Goal: Task Accomplishment & Management: Use online tool/utility

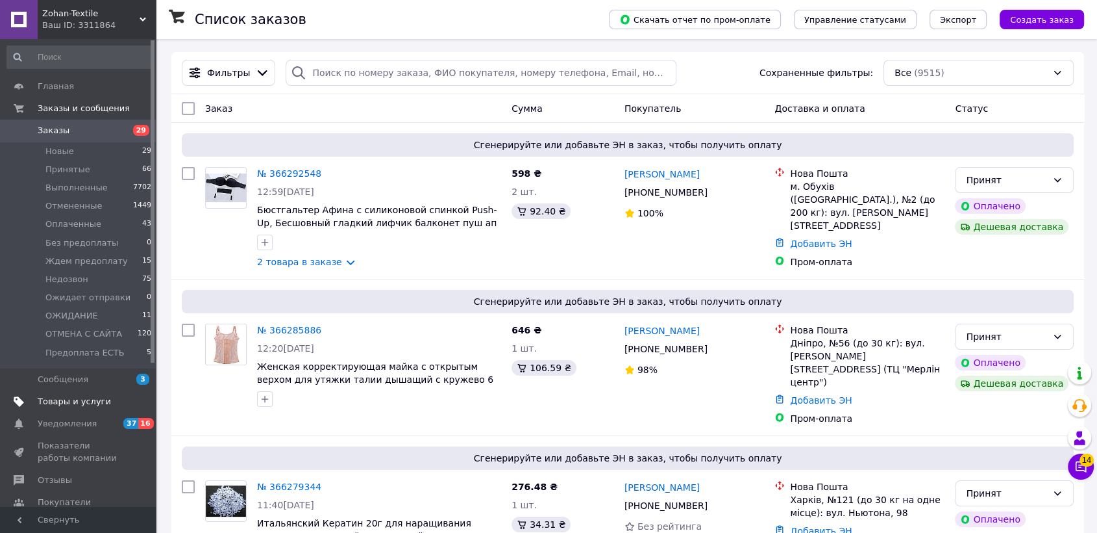
click at [78, 403] on span "Товары и услуги" at bounding box center [74, 401] width 73 height 12
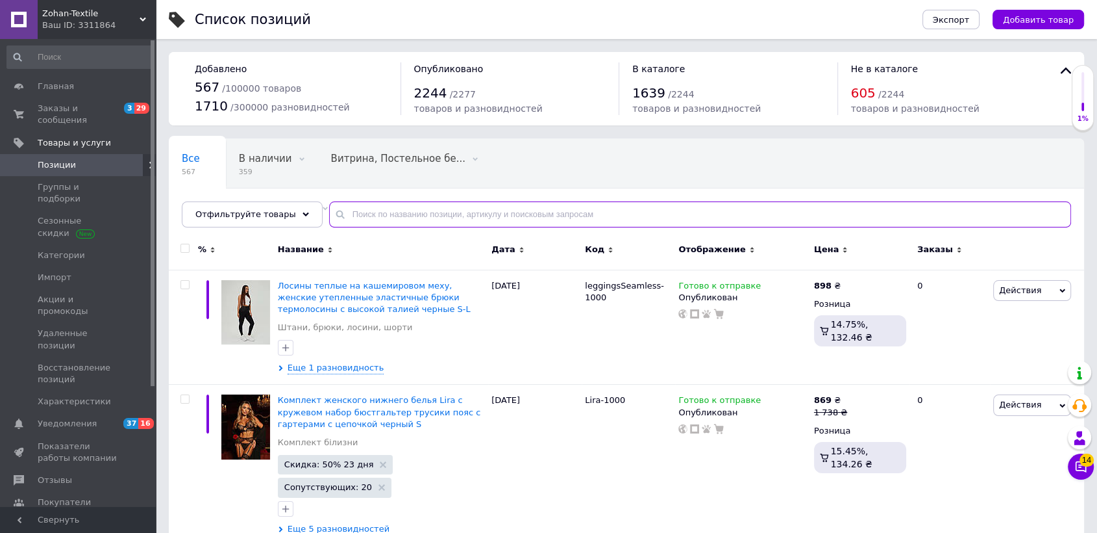
click at [379, 212] on input "text" at bounding box center [700, 214] width 742 height 26
paste input "[PERSON_NAME]"
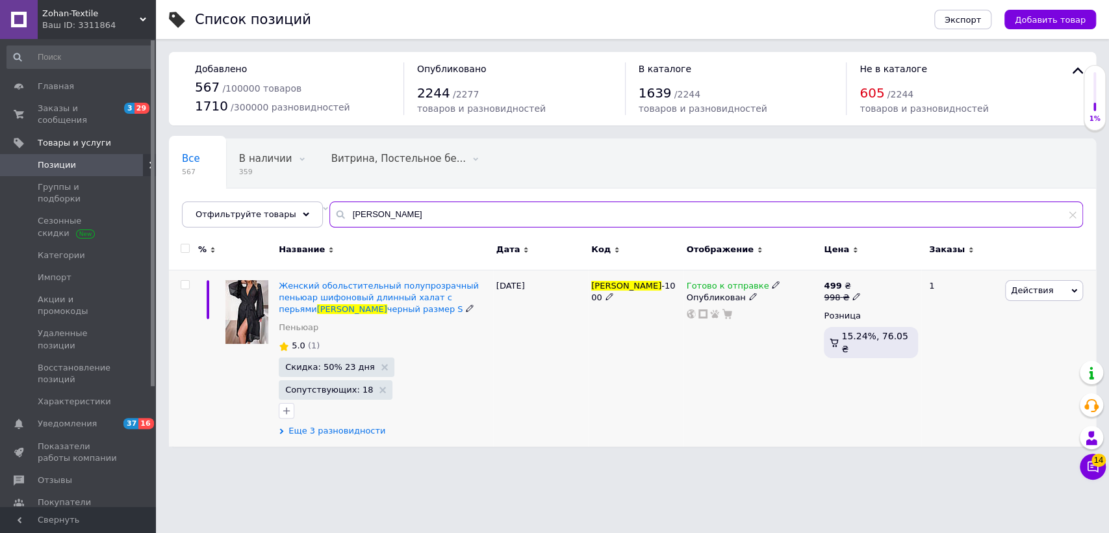
type input "[PERSON_NAME]"
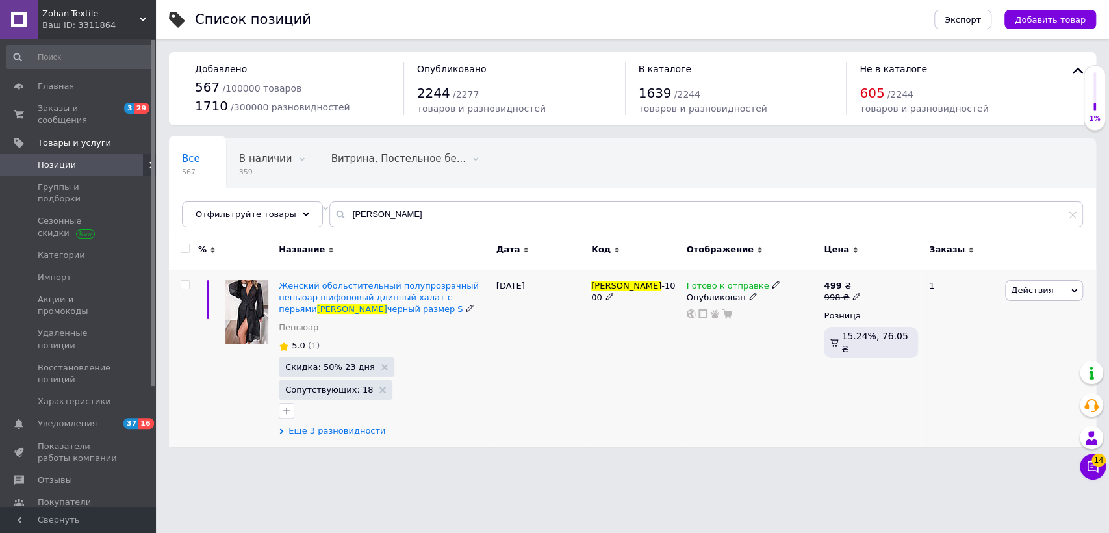
click at [358, 425] on span "Еще 3 разновидности" at bounding box center [336, 431] width 97 height 12
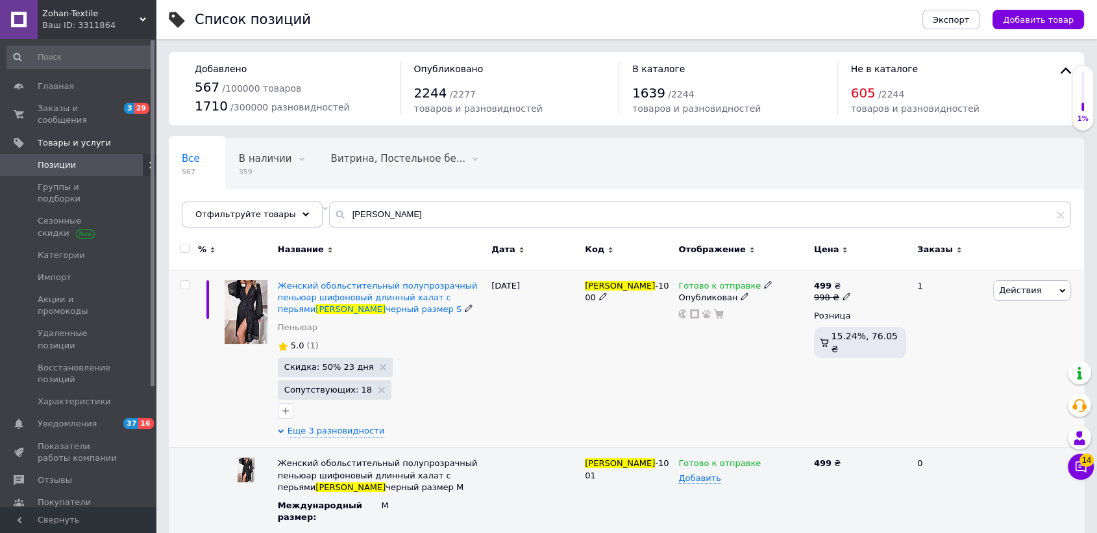
click at [764, 282] on use at bounding box center [767, 284] width 7 height 7
click at [786, 313] on li "Нет в наличии" at bounding box center [835, 314] width 123 height 18
click at [726, 358] on div "Готово к отправке Наличие Нет в наличии В наличии Под заказ Готово к отправке О…" at bounding box center [743, 359] width 136 height 178
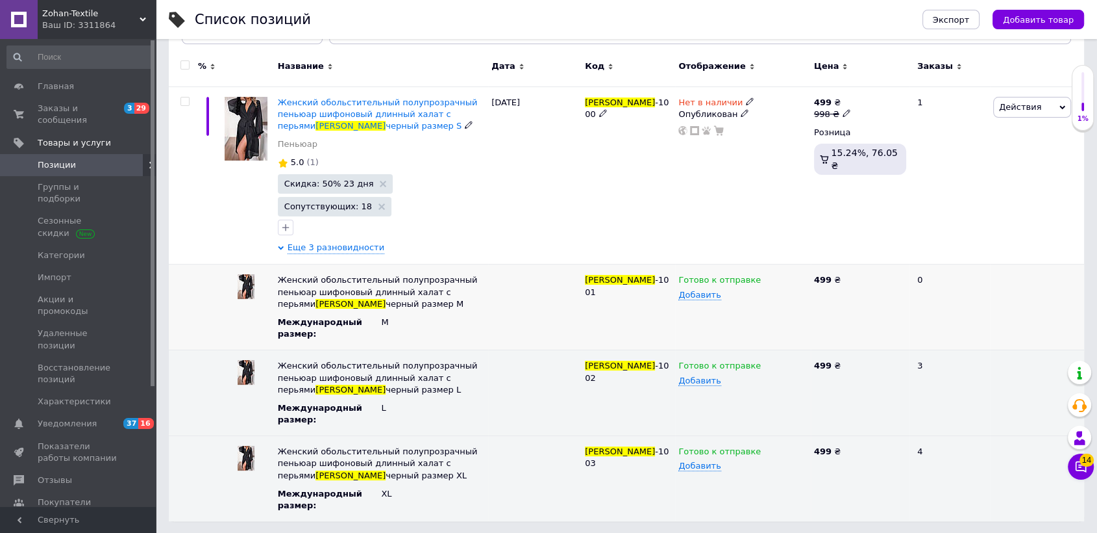
scroll to position [184, 0]
click at [764, 277] on use at bounding box center [767, 278] width 7 height 7
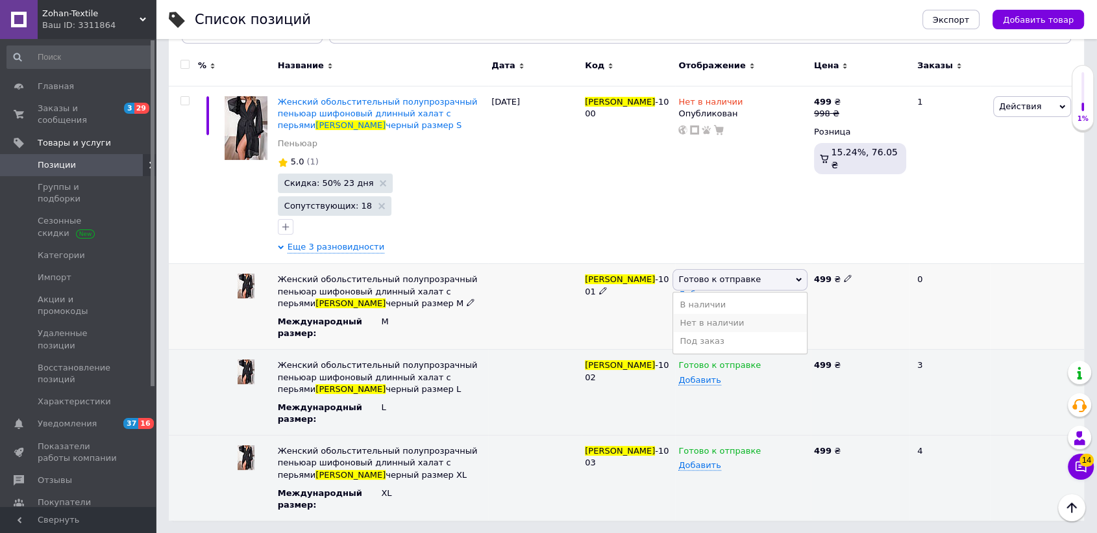
click at [740, 318] on li "Нет в наличии" at bounding box center [740, 323] width 134 height 18
click at [764, 364] on icon at bounding box center [768, 364] width 8 height 8
click at [727, 406] on li "Нет в наличии" at bounding box center [740, 408] width 134 height 18
click at [764, 450] on use at bounding box center [767, 449] width 7 height 7
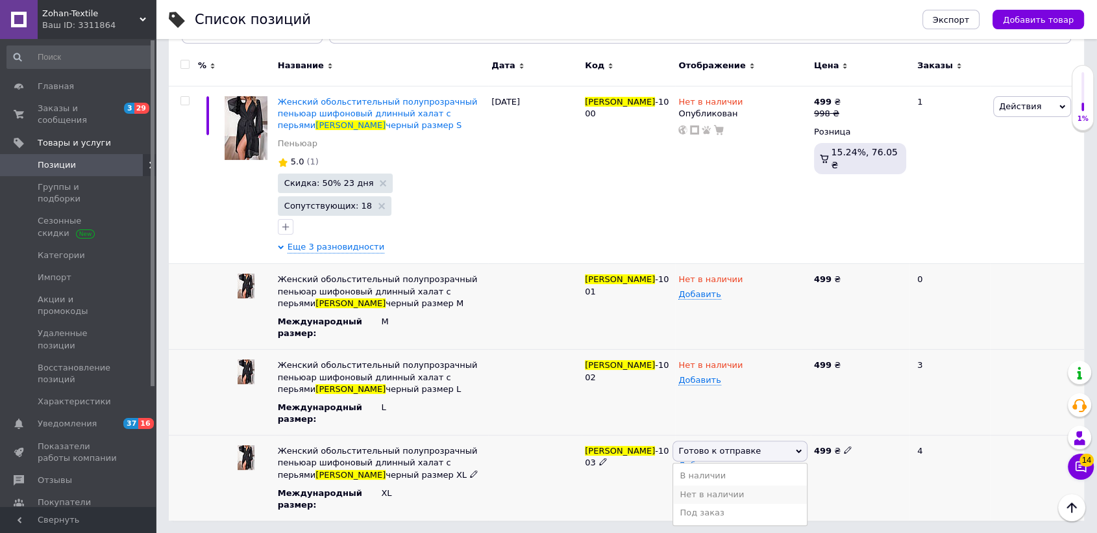
click at [755, 492] on li "Нет в наличии" at bounding box center [740, 494] width 134 height 18
click at [540, 408] on div at bounding box center [535, 392] width 94 height 86
click at [134, 11] on span "Zohan-Textile" at bounding box center [90, 14] width 97 height 12
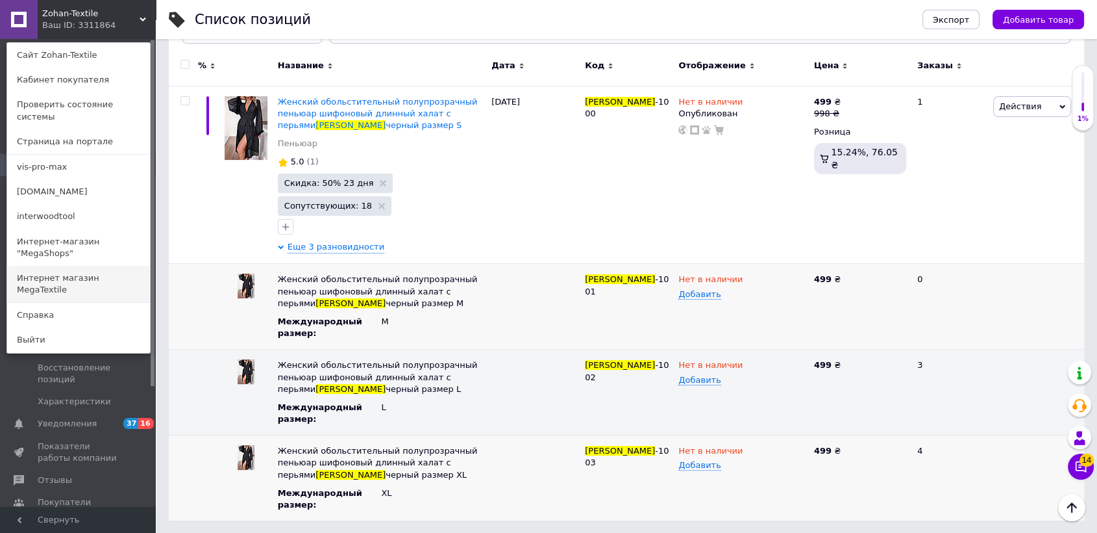
click at [98, 266] on link "Интернет магазин MegaTextile" at bounding box center [78, 284] width 143 height 36
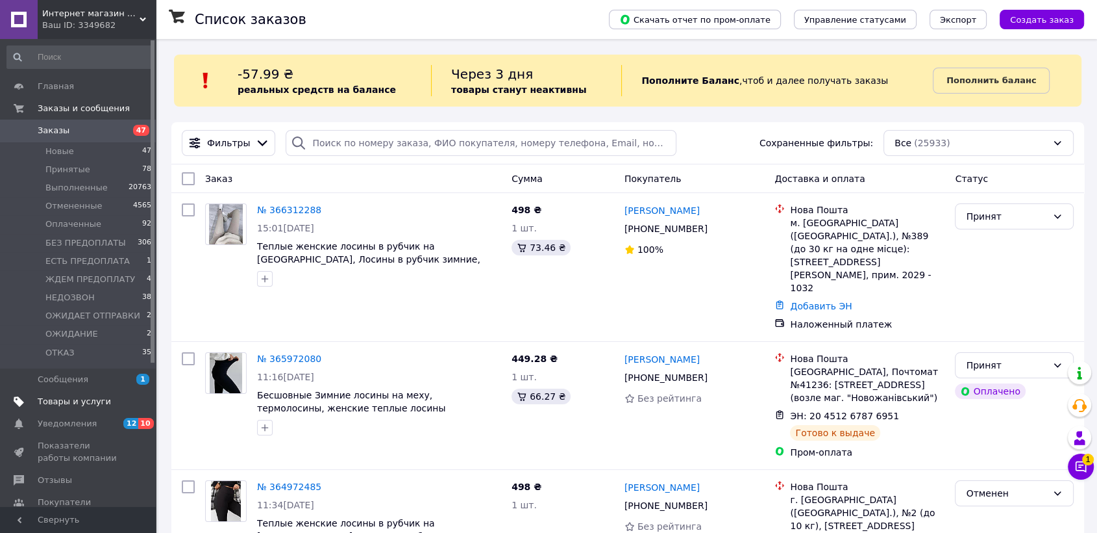
click at [73, 396] on span "Товары и услуги" at bounding box center [74, 401] width 73 height 12
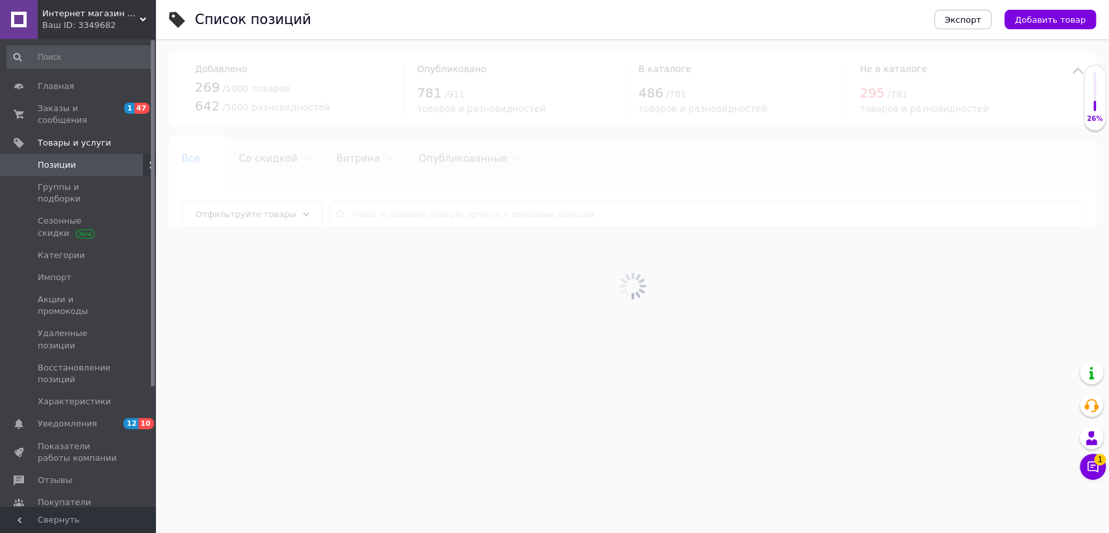
click at [366, 212] on div at bounding box center [632, 286] width 953 height 494
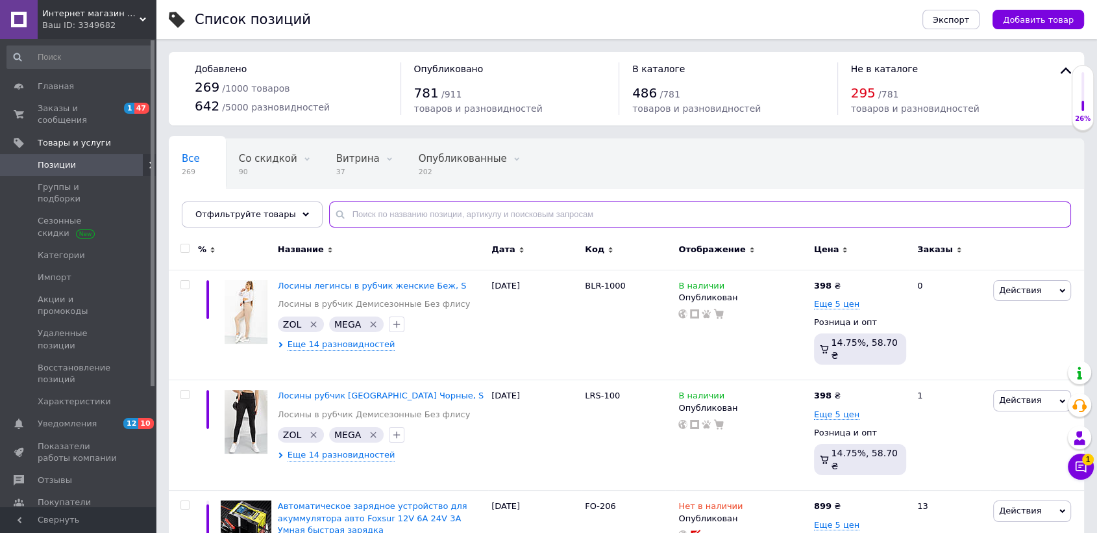
click at [370, 211] on input "text" at bounding box center [700, 214] width 742 height 26
paste input "[PERSON_NAME]"
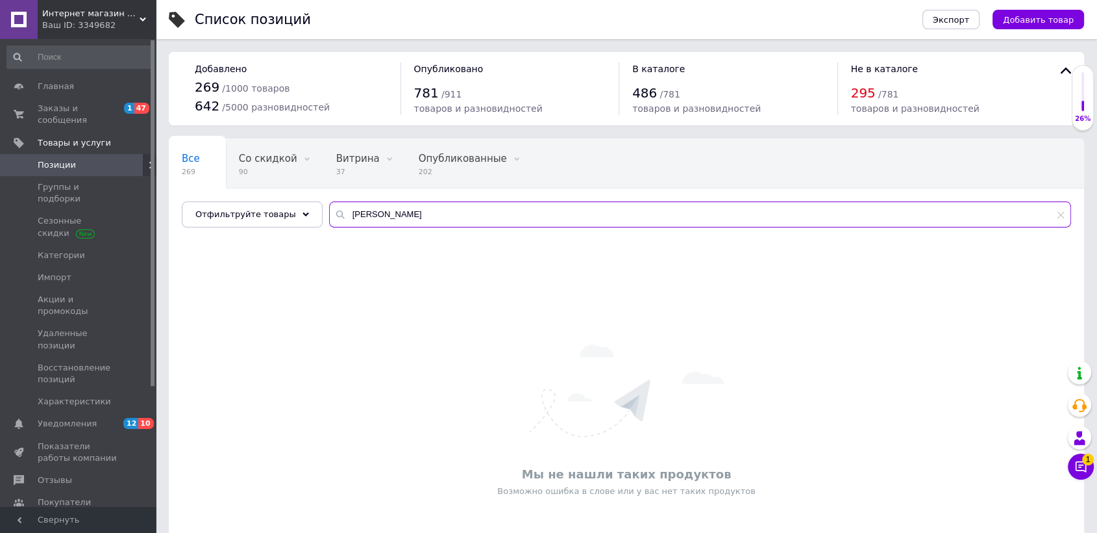
type input "[PERSON_NAME]"
click at [126, 11] on span "Интернет магазин MegaTextile" at bounding box center [90, 14] width 97 height 12
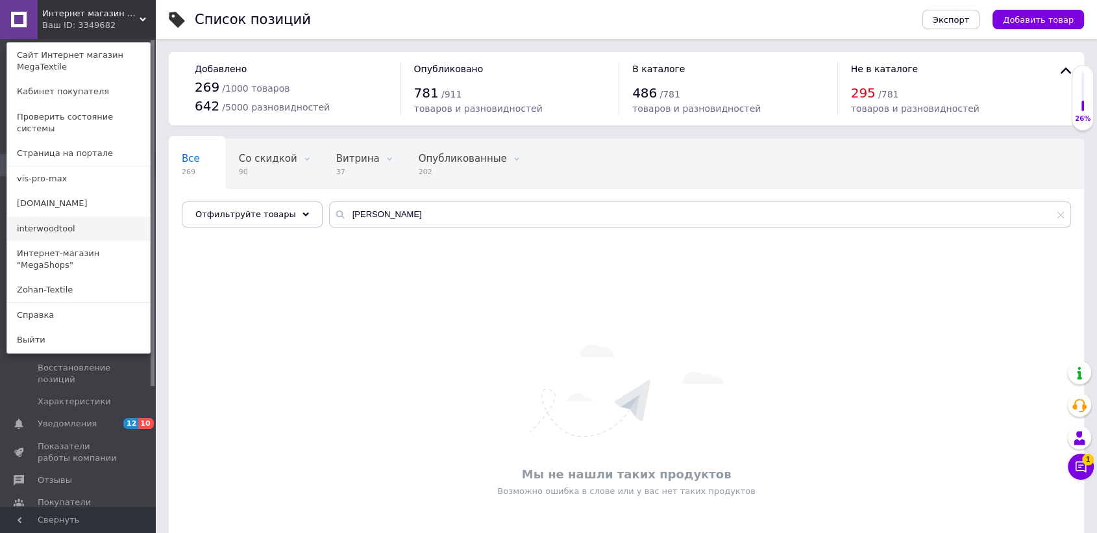
click at [53, 216] on link "interwoodtool" at bounding box center [78, 228] width 143 height 25
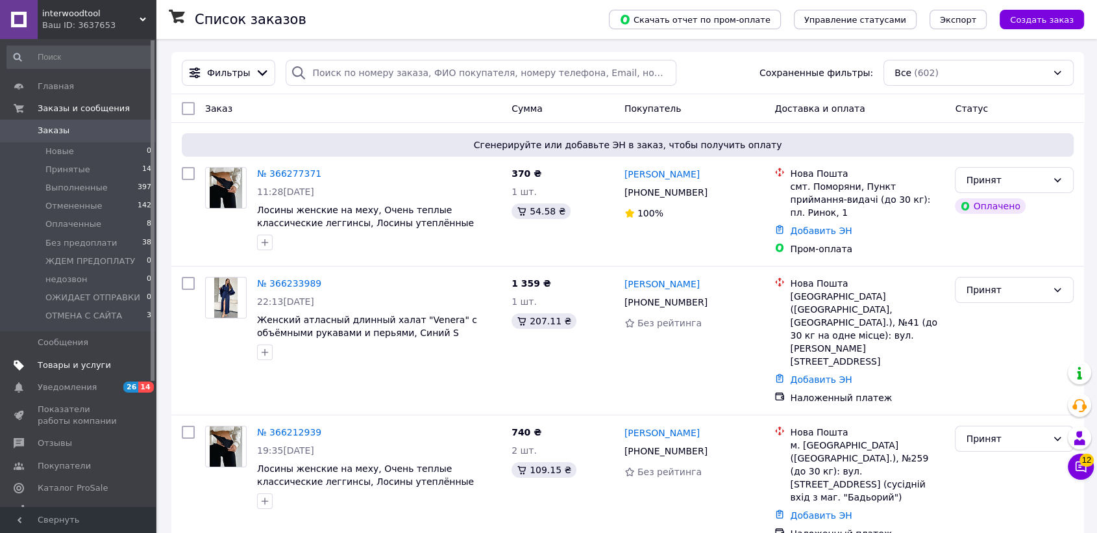
click at [103, 362] on span "Товары и услуги" at bounding box center [79, 365] width 82 height 12
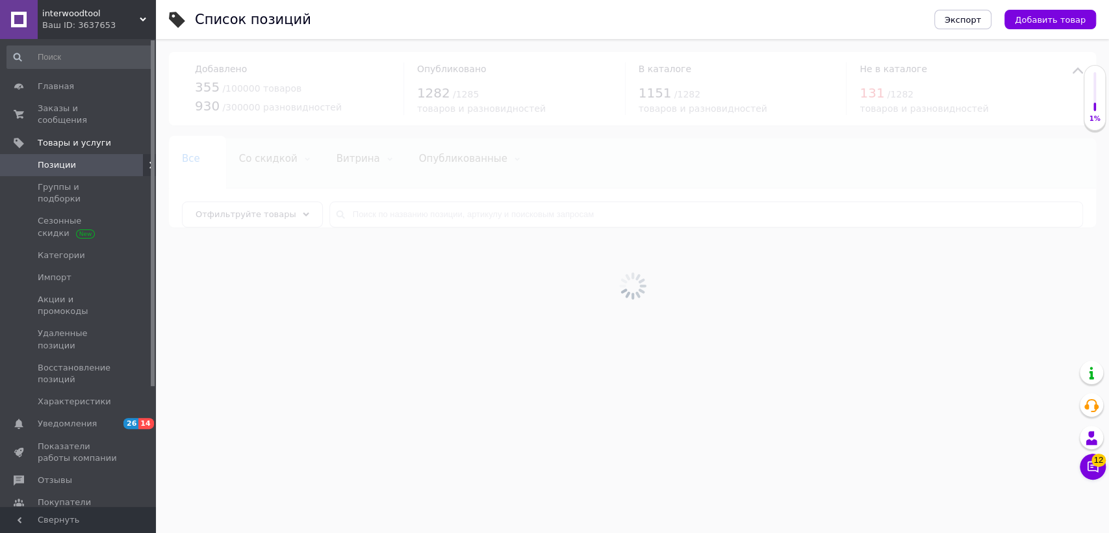
click at [378, 219] on div at bounding box center [632, 286] width 953 height 494
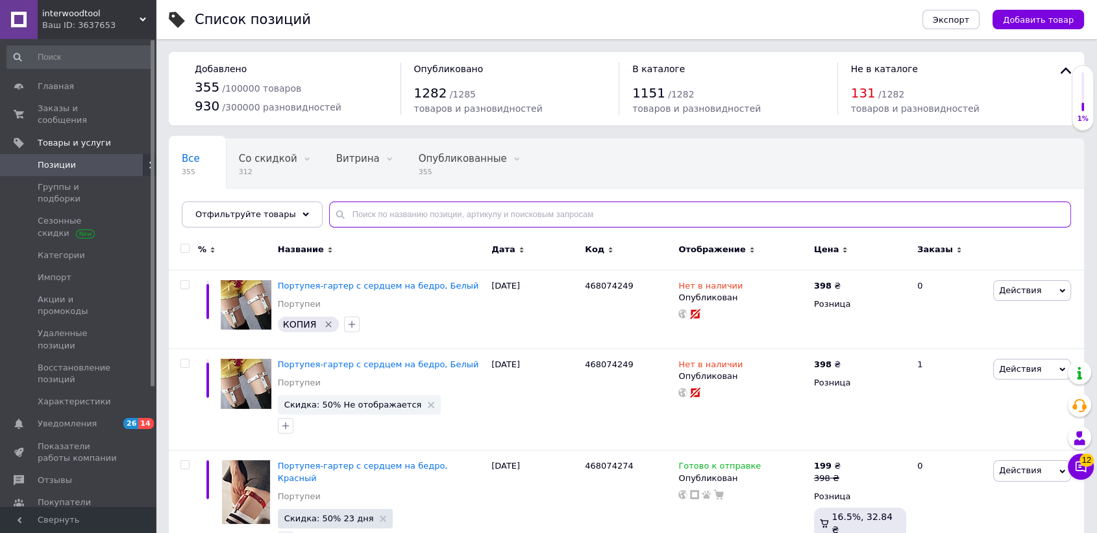
click at [379, 216] on input "text" at bounding box center [700, 214] width 742 height 26
paste input "[PERSON_NAME]"
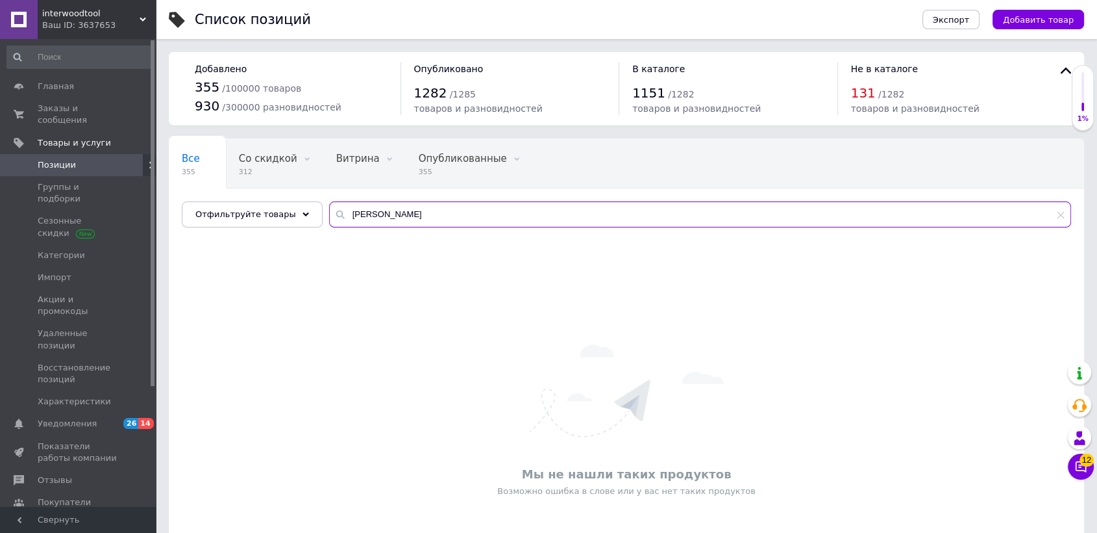
type input "[PERSON_NAME]"
click at [105, 3] on div "interwoodtool Ваш ID: 3637653" at bounding box center [97, 19] width 118 height 39
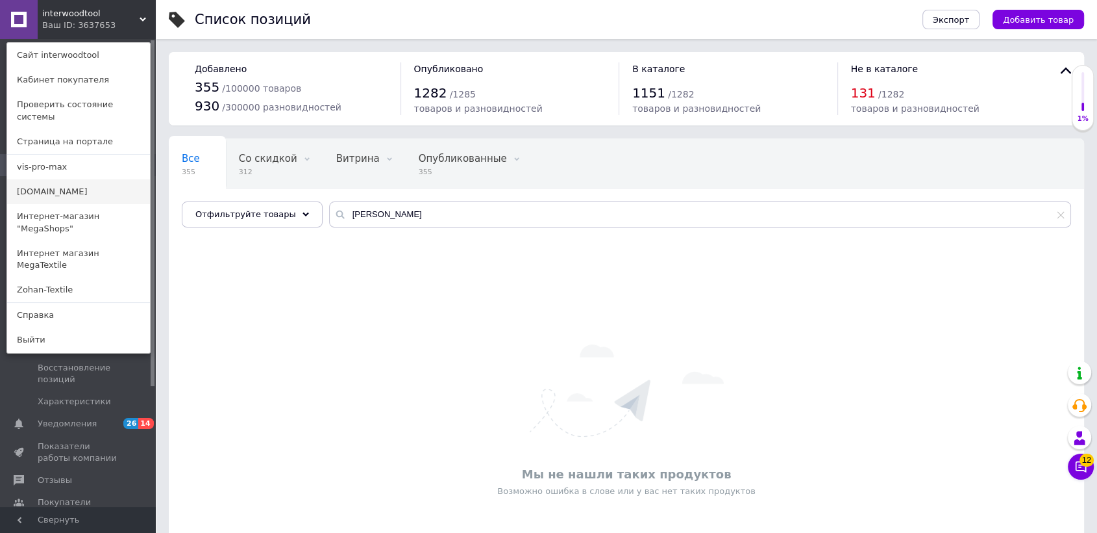
click at [84, 179] on link "[DOMAIN_NAME]" at bounding box center [78, 191] width 143 height 25
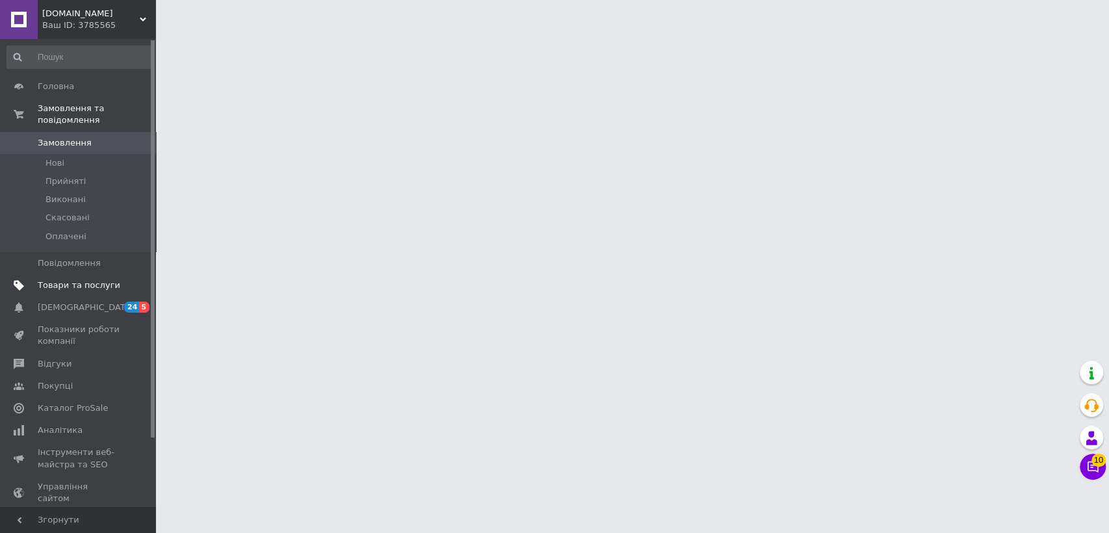
click at [78, 279] on span "Товари та послуги" at bounding box center [79, 285] width 82 height 12
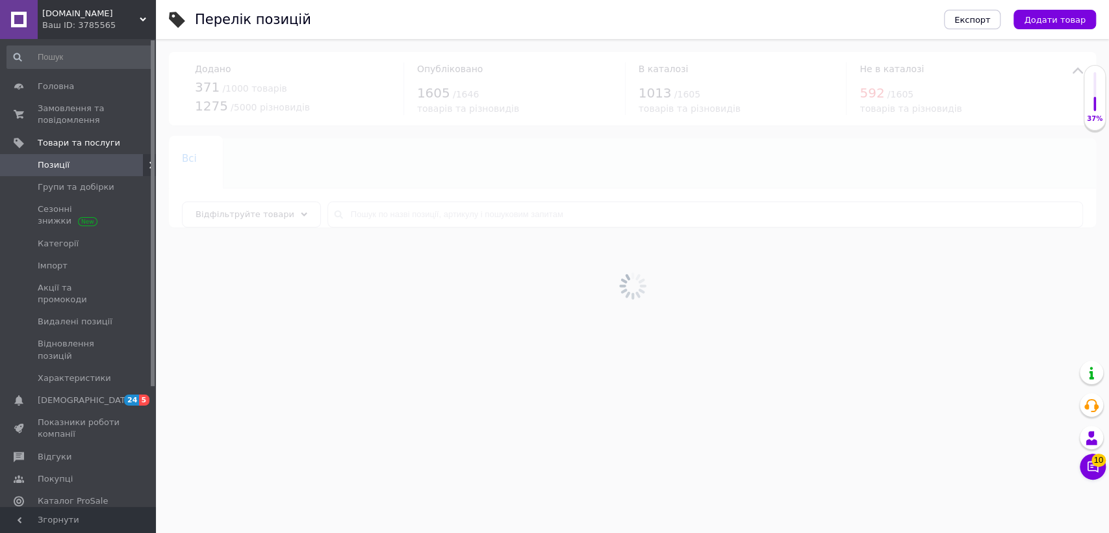
click at [403, 212] on div at bounding box center [632, 286] width 953 height 494
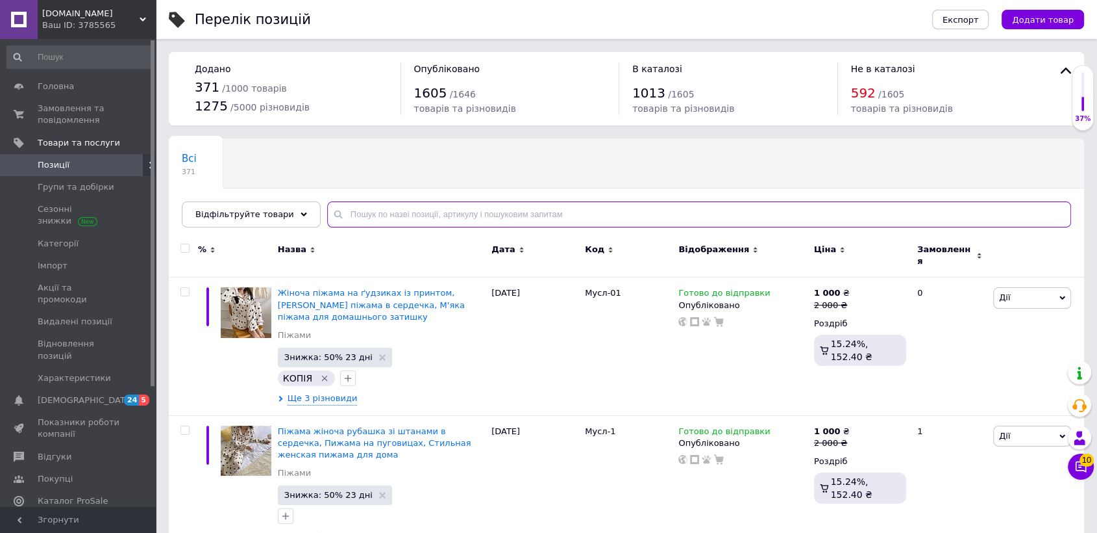
click at [403, 212] on input "text" at bounding box center [699, 214] width 744 height 26
paste input "[PERSON_NAME]"
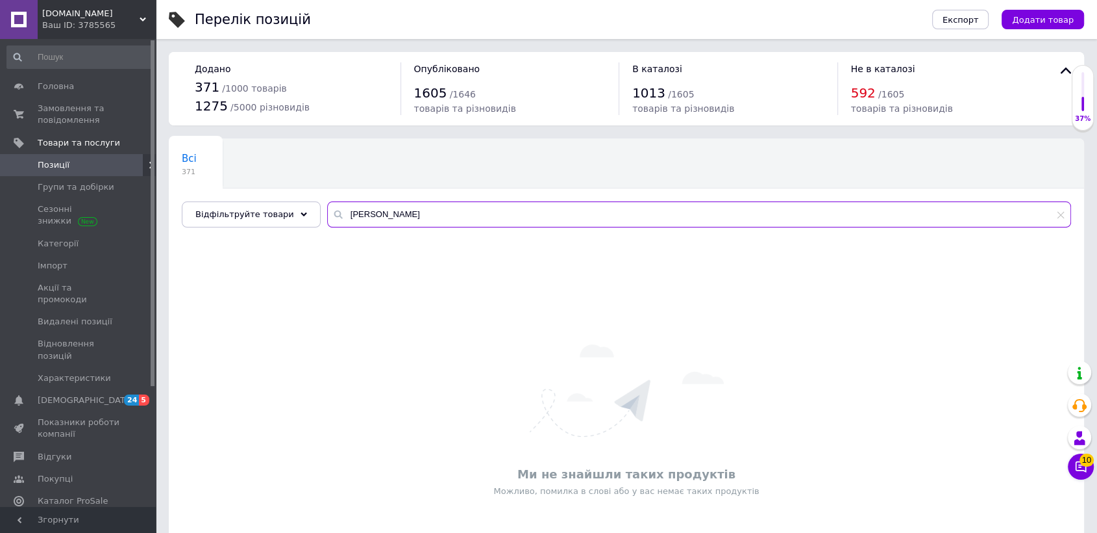
type input "[PERSON_NAME]"
click at [79, 11] on span "[DOMAIN_NAME]" at bounding box center [90, 14] width 97 height 12
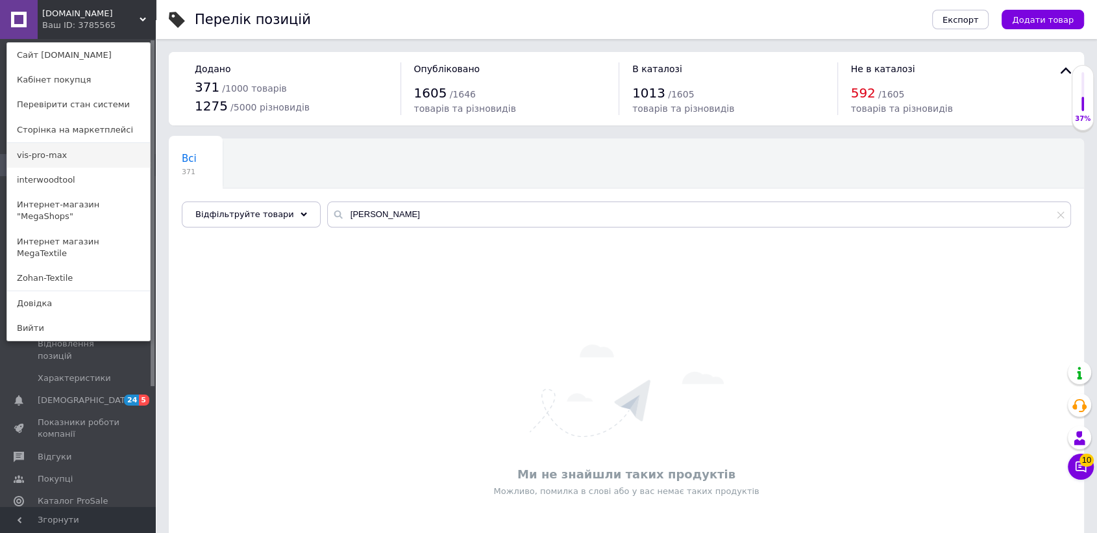
click at [83, 152] on link "vis-pro-max" at bounding box center [78, 155] width 143 height 25
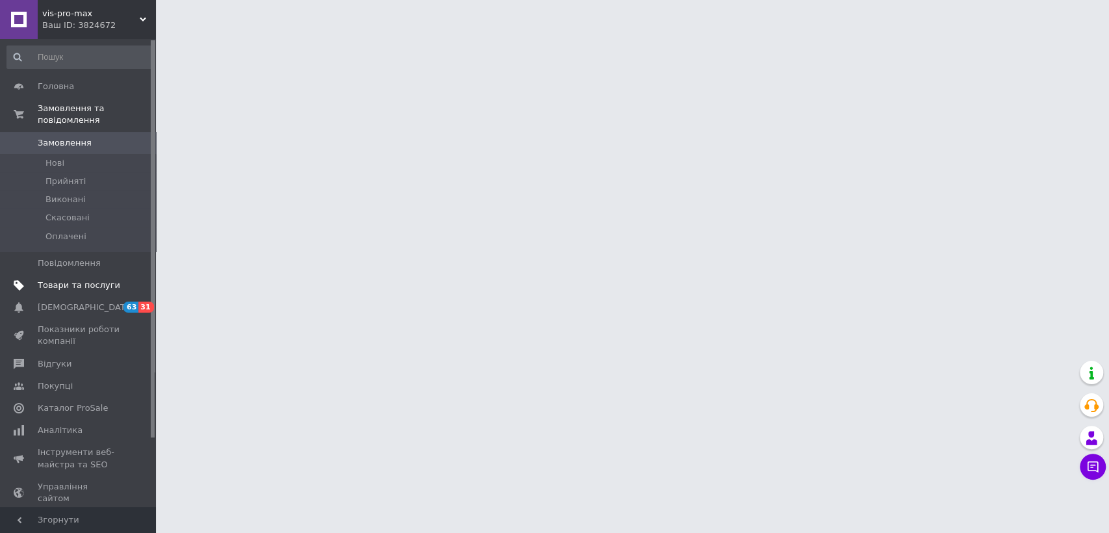
click at [98, 279] on span "Товари та послуги" at bounding box center [79, 285] width 82 height 12
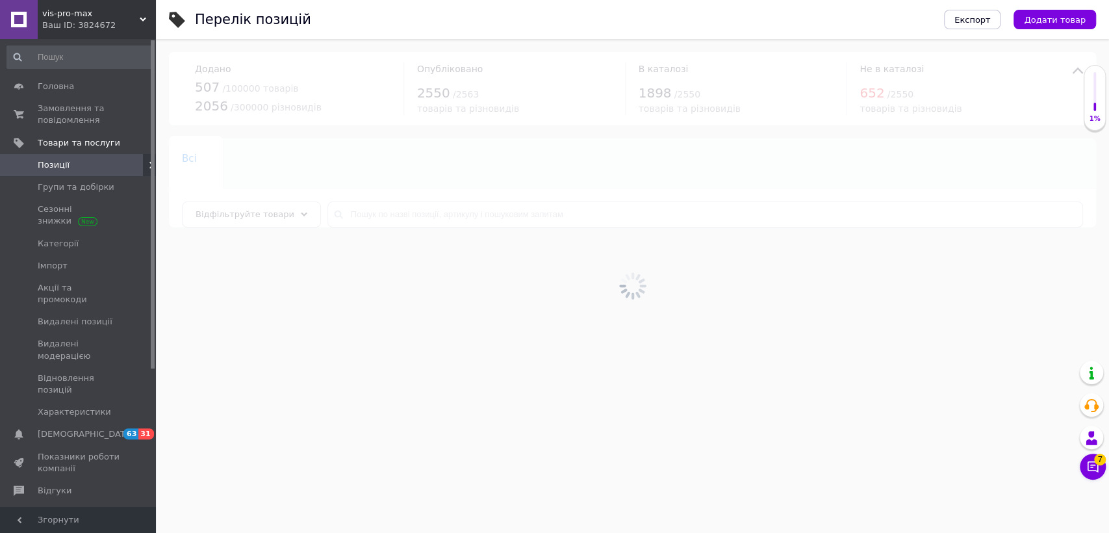
click at [386, 211] on div at bounding box center [632, 286] width 953 height 494
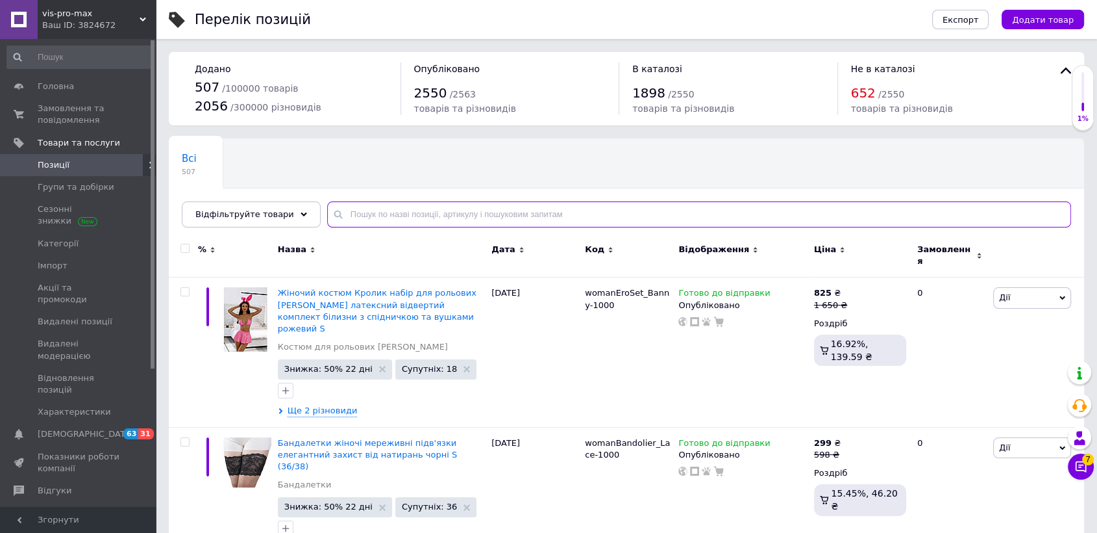
click at [390, 214] on input "text" at bounding box center [699, 214] width 744 height 26
paste input "[PERSON_NAME]"
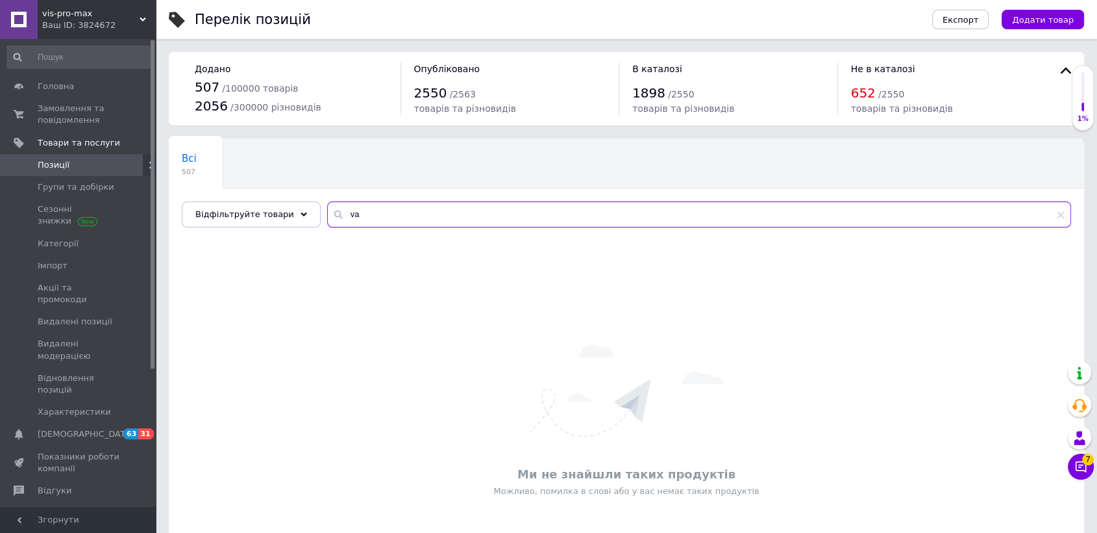
type input "v"
type input "["
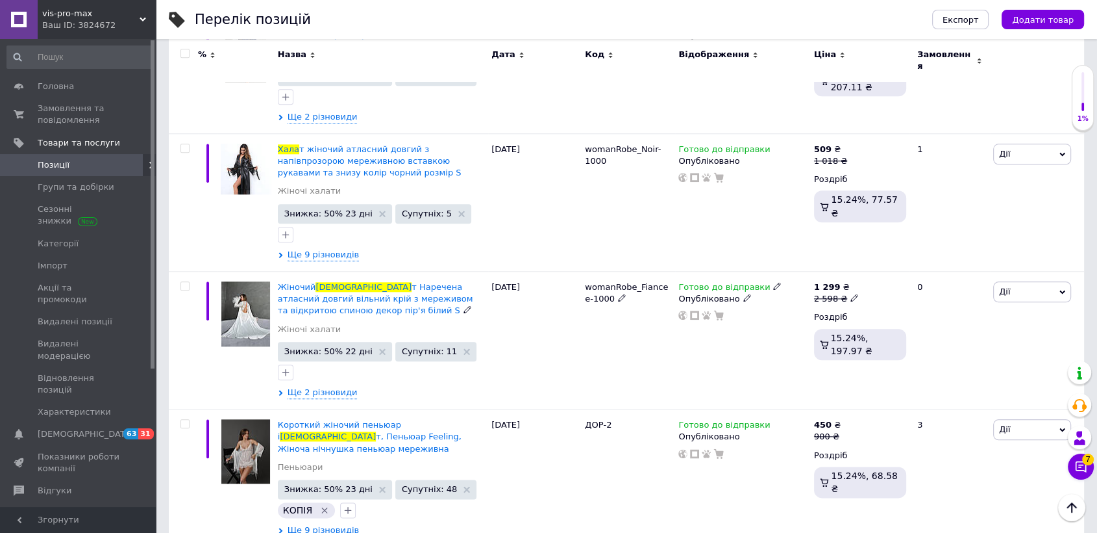
scroll to position [1443, 0]
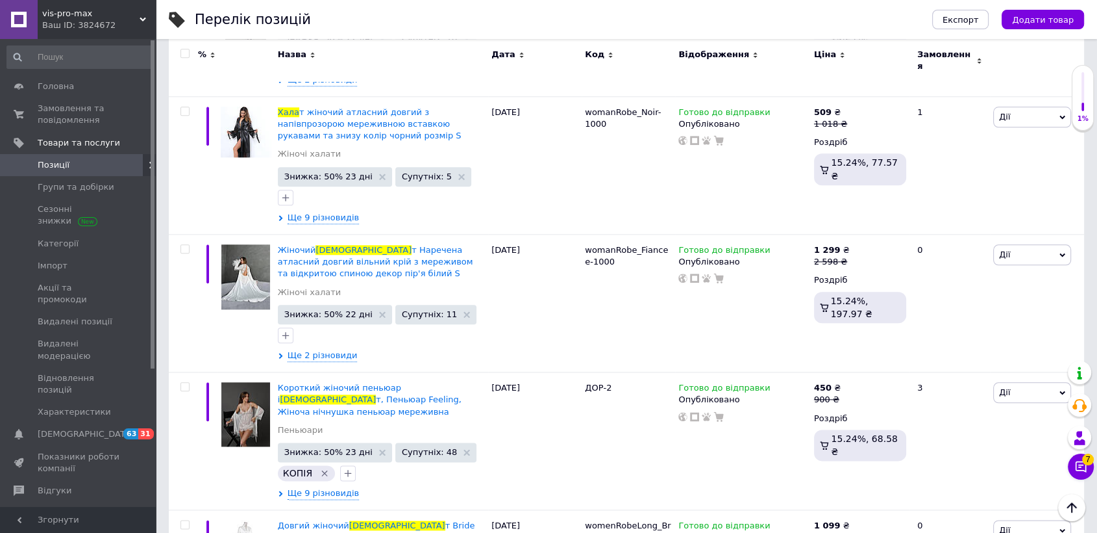
type input "[DEMOGRAPHIC_DATA]"
